Goal: Use online tool/utility: Utilize a website feature to perform a specific function

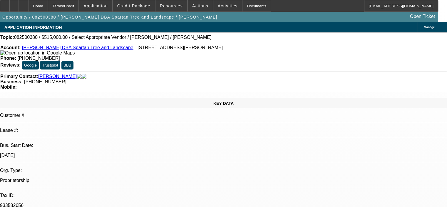
select select "0"
select select "2"
select select "0.1"
select select "4"
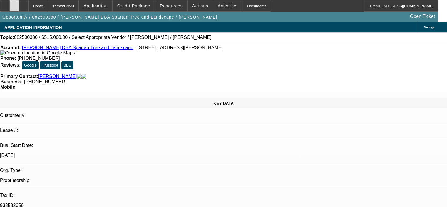
click at [19, 4] on div at bounding box center [13, 6] width 9 height 12
click at [28, 4] on div at bounding box center [23, 6] width 9 height 12
select select "0"
select select "2"
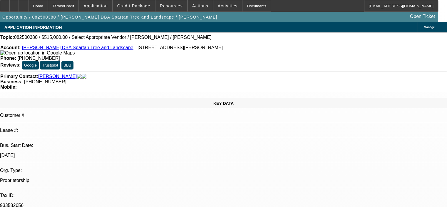
select select "0.1"
select select "4"
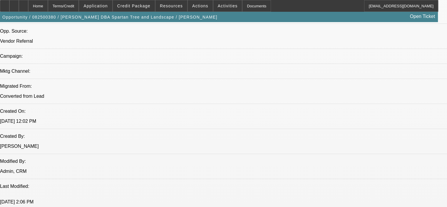
scroll to position [470, 0]
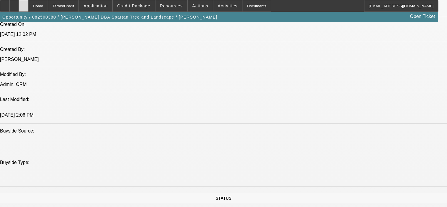
click at [24, 4] on icon at bounding box center [24, 4] width 0 height 0
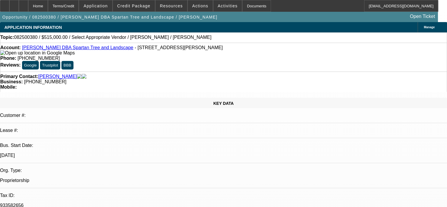
select select "0"
select select "2"
select select "0.1"
select select "4"
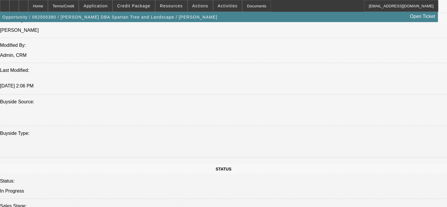
scroll to position [500, 0]
